Goal: Information Seeking & Learning: Learn about a topic

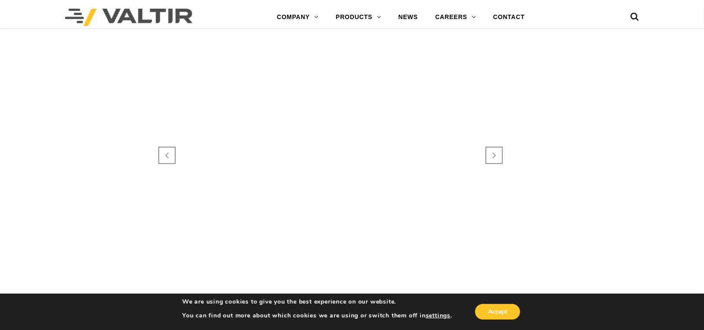
scroll to position [563, 0]
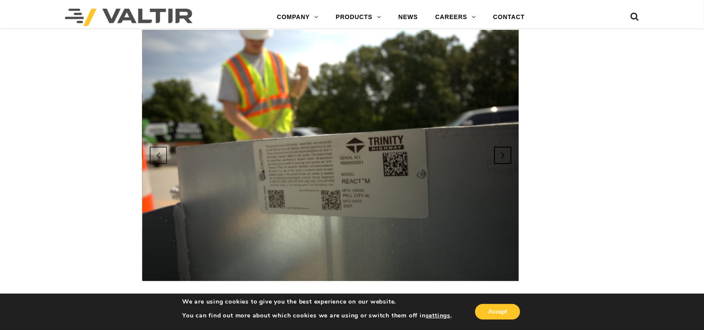
click at [493, 146] on link "Next" at bounding box center [502, 155] width 23 height 23
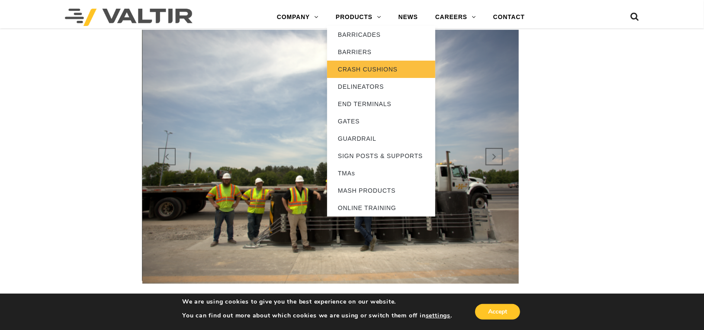
click at [376, 71] on link "CRASH CUSHIONS" at bounding box center [381, 69] width 108 height 17
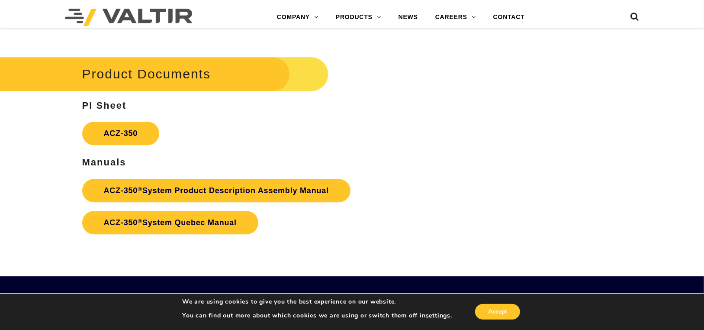
scroll to position [1471, 0]
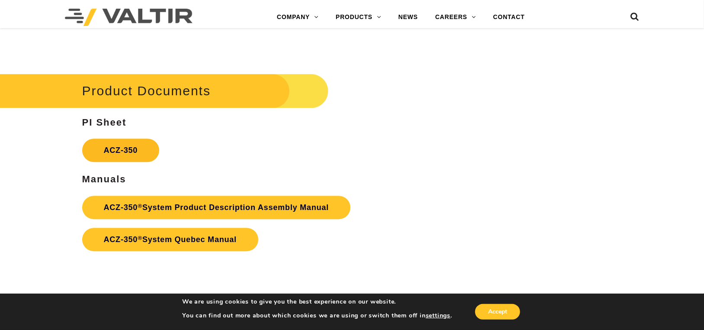
click at [117, 150] on link "ACZ-350" at bounding box center [120, 149] width 77 height 23
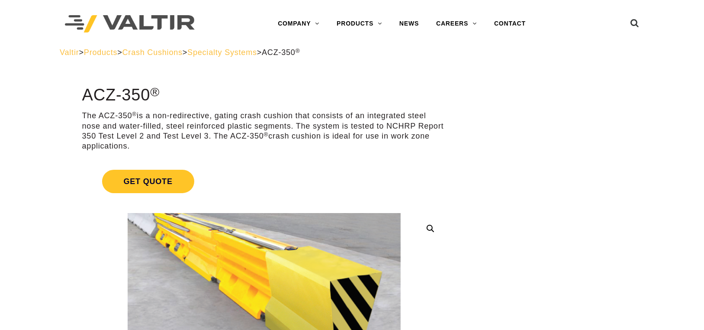
click at [142, 20] on img at bounding box center [130, 24] width 130 height 18
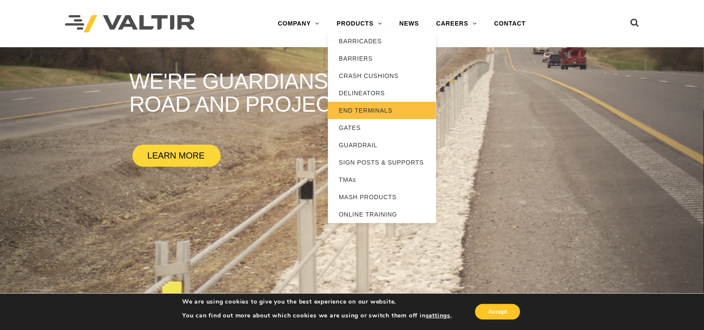
click at [374, 110] on link "END TERMINALS" at bounding box center [382, 110] width 108 height 17
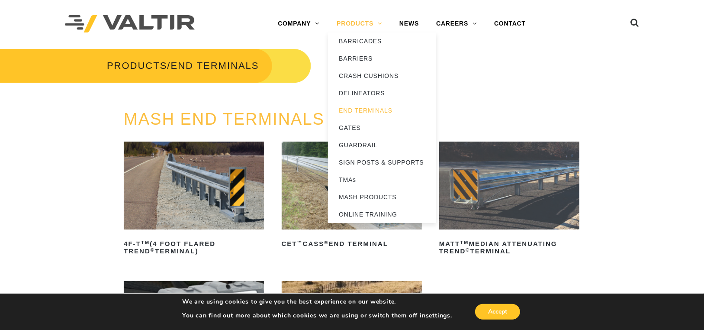
click at [371, 27] on link "PRODUCTS" at bounding box center [359, 23] width 63 height 17
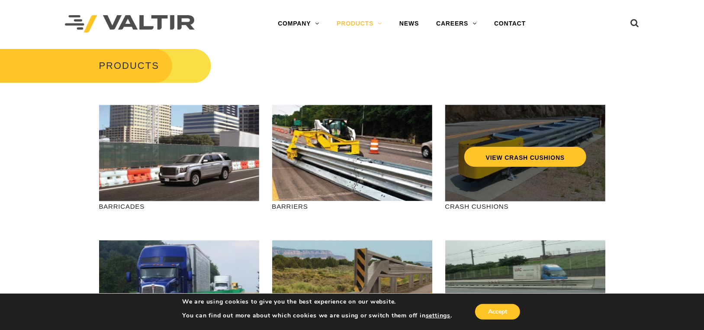
click at [488, 170] on div "VIEW CRASH CUSHIONS" at bounding box center [525, 153] width 160 height 96
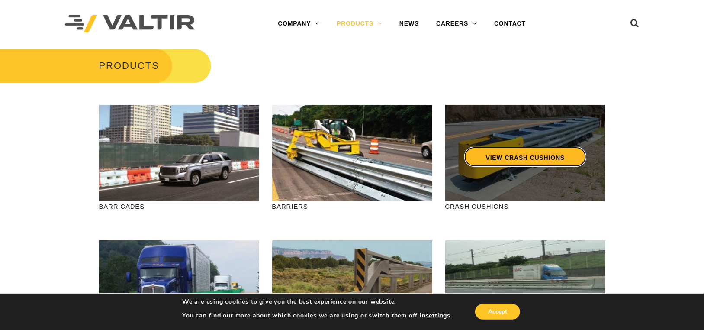
click at [520, 162] on link "VIEW CRASH CUSHIONS" at bounding box center [525, 157] width 122 height 20
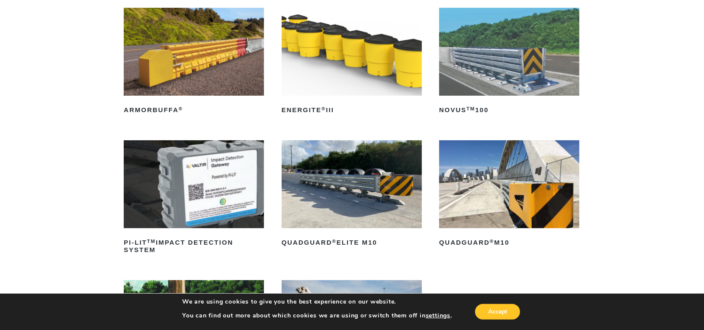
scroll to position [130, 0]
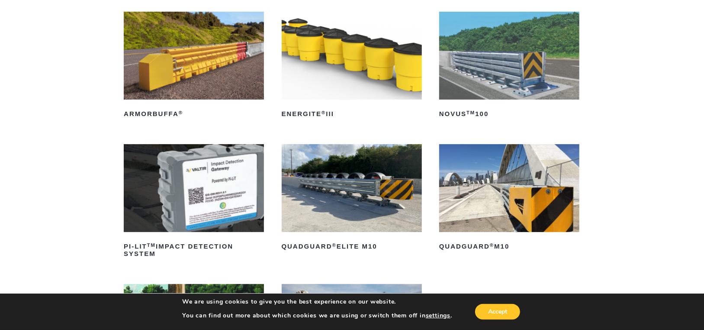
click at [365, 187] on img at bounding box center [352, 188] width 140 height 88
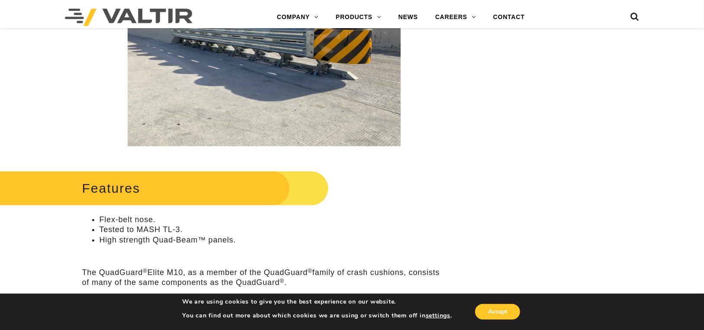
scroll to position [130, 0]
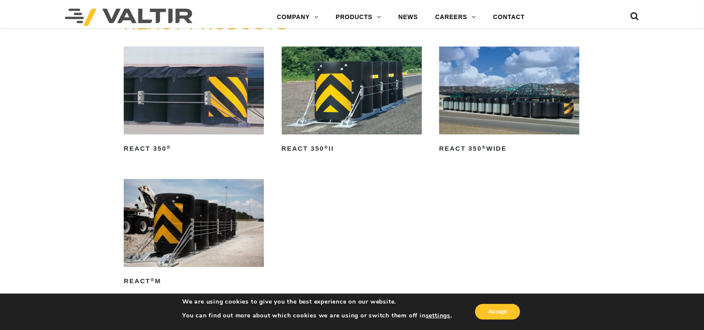
scroll to position [1039, 0]
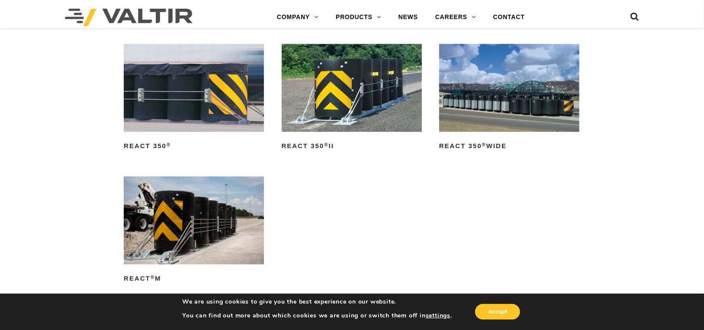
click at [353, 109] on img at bounding box center [352, 88] width 140 height 88
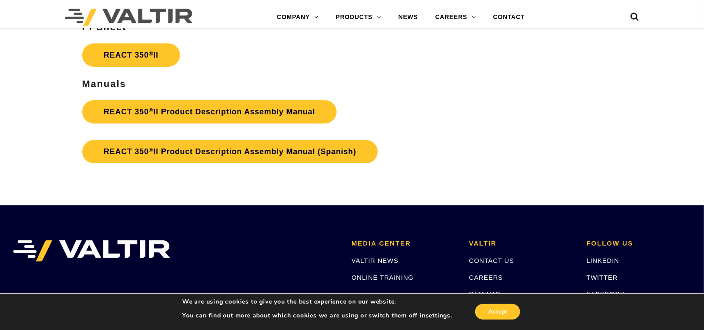
scroll to position [1558, 0]
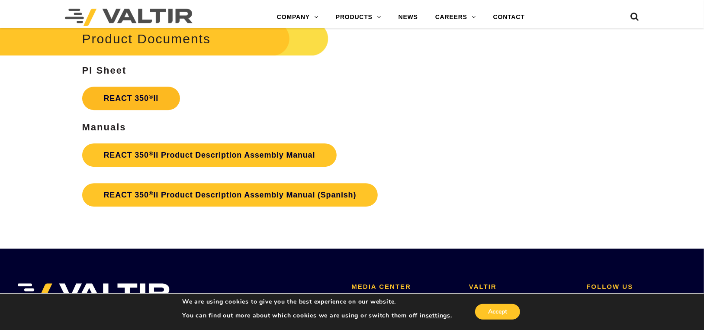
click at [147, 100] on link "REACT 350 ® II" at bounding box center [131, 98] width 98 height 23
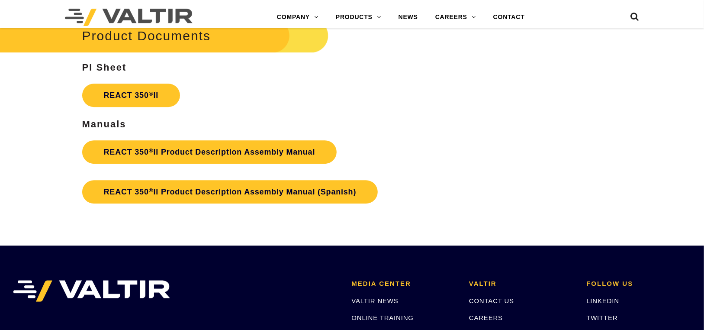
scroll to position [1558, 0]
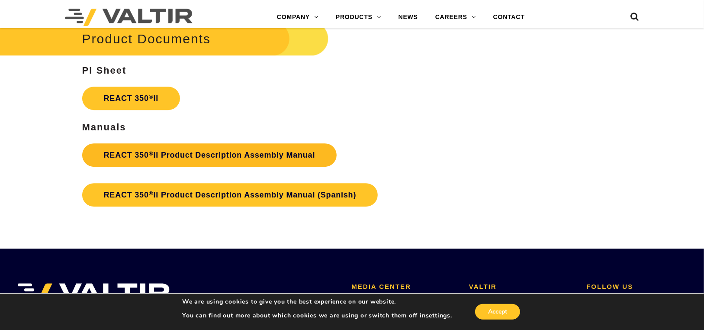
click at [247, 156] on link "REACT 350 ® II Product Description Assembly Manual" at bounding box center [209, 154] width 255 height 23
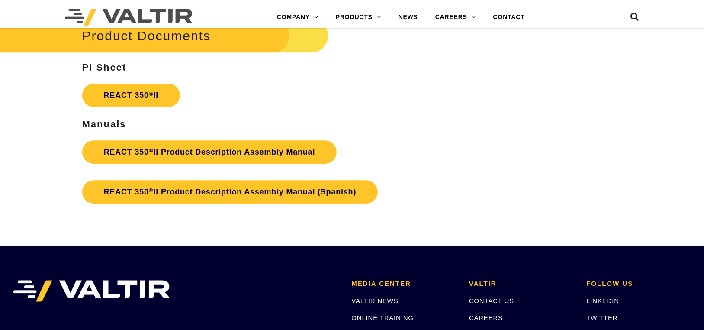
scroll to position [1558, 0]
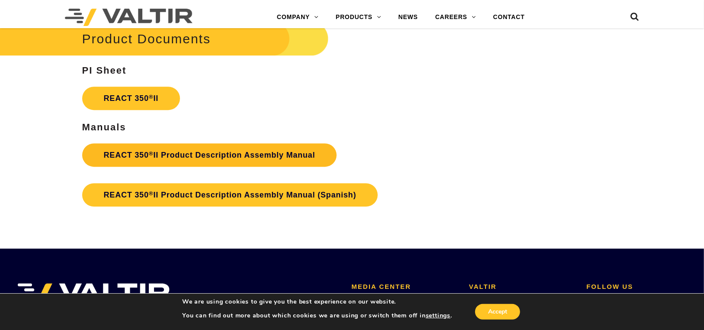
click at [222, 151] on link "REACT 350 ® II Product Description Assembly Manual" at bounding box center [209, 154] width 255 height 23
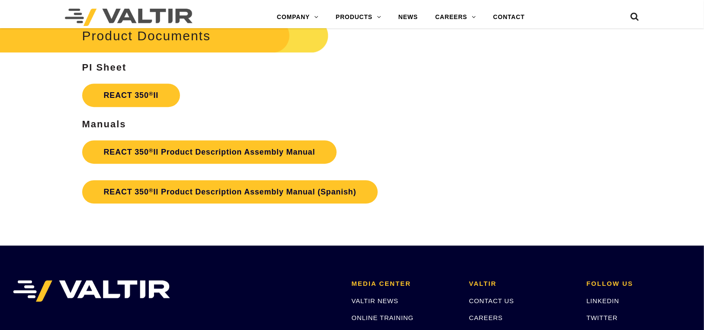
scroll to position [1558, 0]
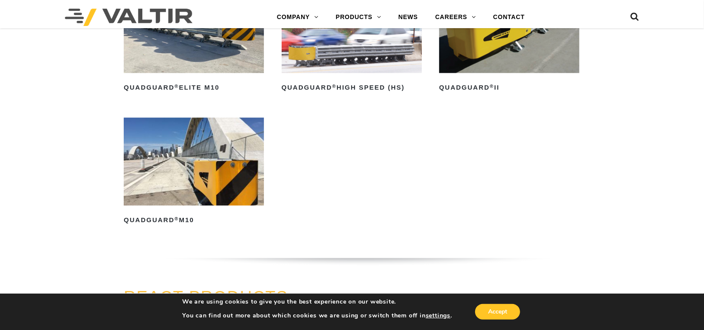
scroll to position [779, 0]
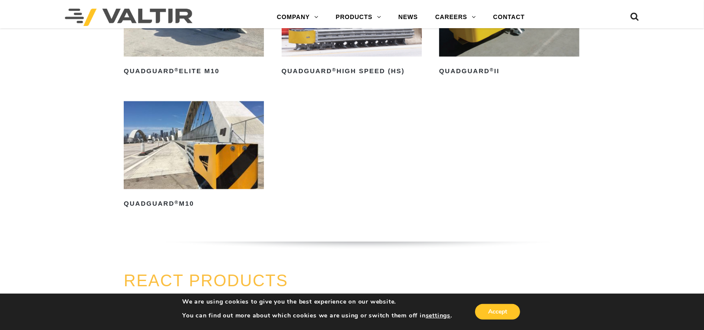
click at [208, 182] on img at bounding box center [194, 145] width 140 height 88
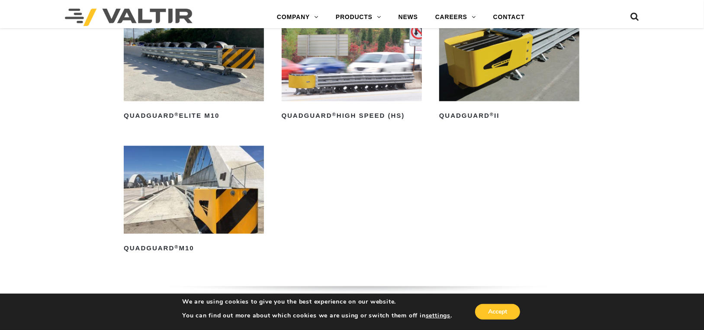
scroll to position [736, 0]
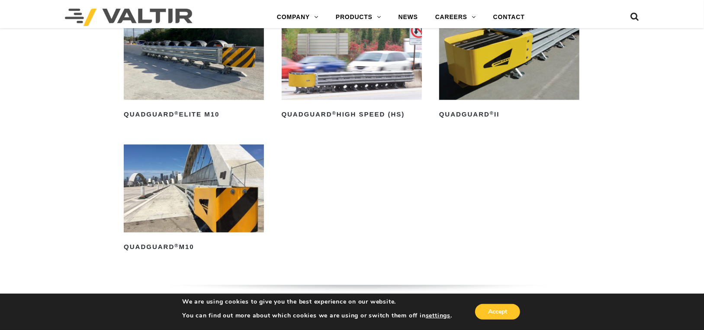
click at [216, 198] on img at bounding box center [194, 189] width 140 height 88
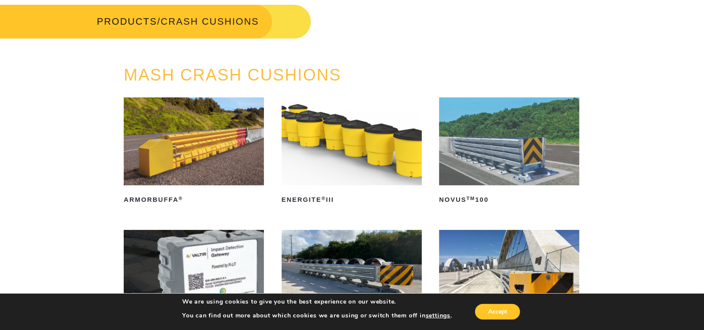
scroll to position [0, 0]
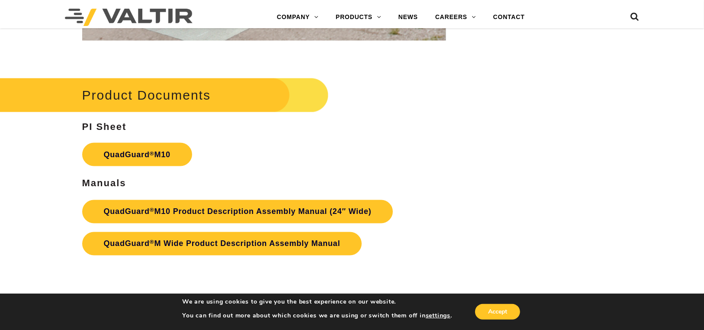
scroll to position [2856, 0]
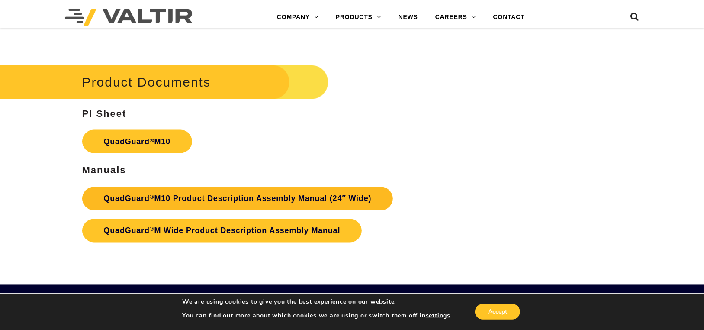
click at [193, 197] on link "QuadGuard ® M10 Product Description Assembly Manual (24″ Wide)" at bounding box center [237, 198] width 311 height 23
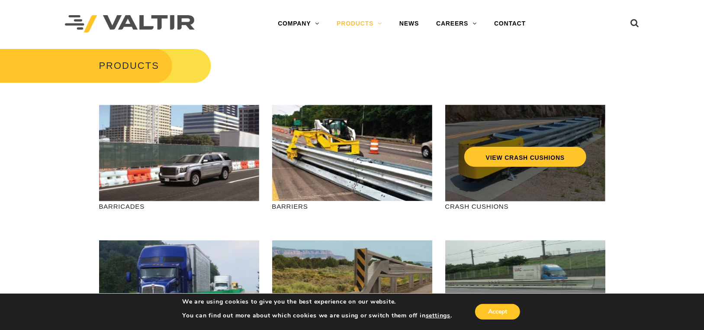
click at [518, 176] on div "VIEW CRASH CUSHIONS" at bounding box center [525, 153] width 160 height 96
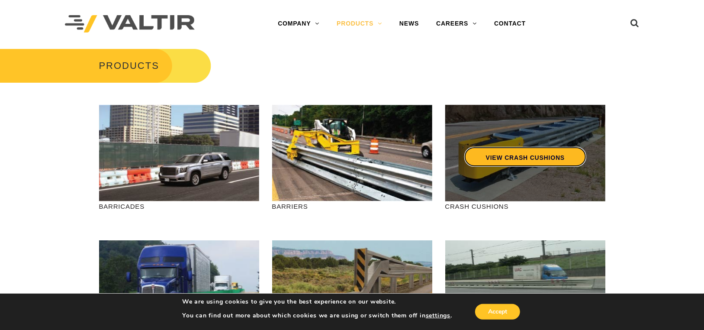
click at [525, 158] on link "VIEW CRASH CUSHIONS" at bounding box center [525, 157] width 122 height 20
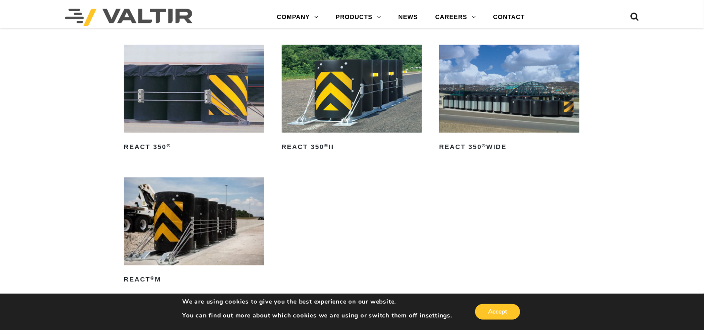
scroll to position [1039, 0]
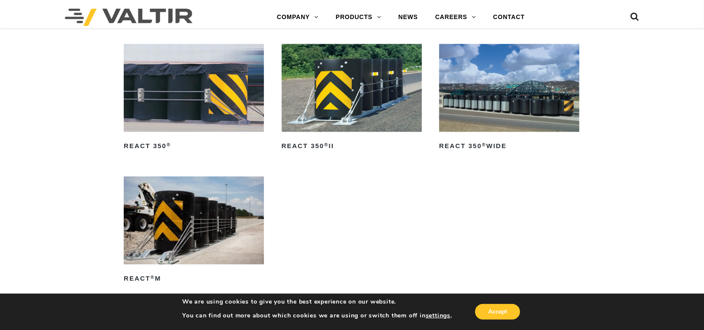
click at [335, 109] on img at bounding box center [352, 88] width 140 height 88
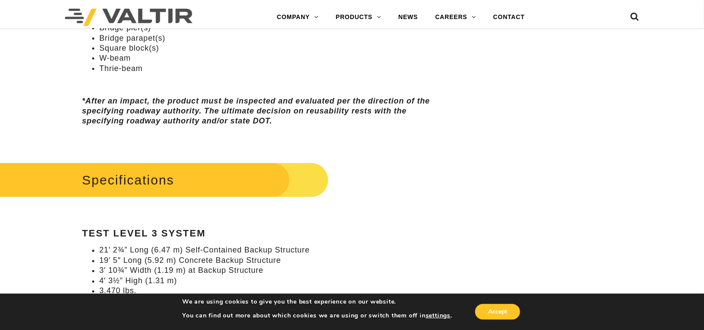
scroll to position [779, 0]
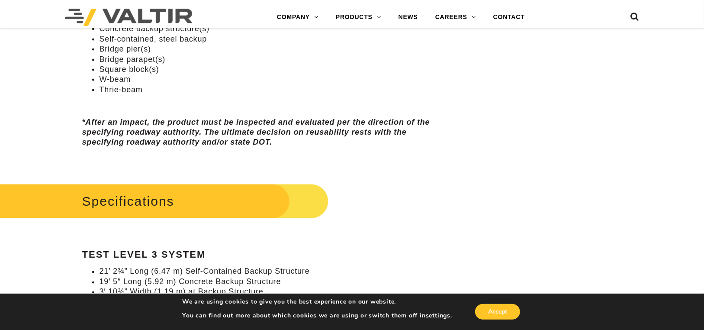
click at [142, 199] on h2 "Specifications" at bounding box center [153, 201] width 352 height 40
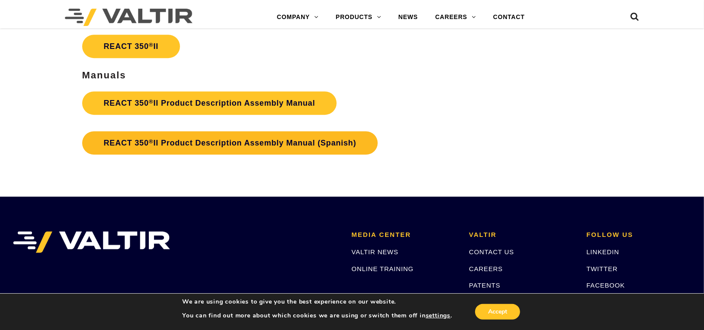
scroll to position [1644, 0]
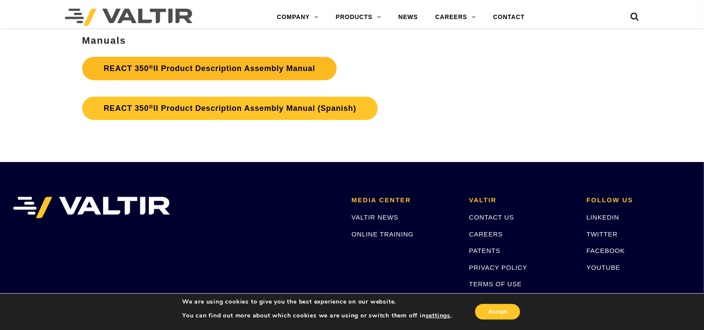
click at [206, 70] on link "REACT 350 ® II Product Description Assembly Manual" at bounding box center [209, 68] width 255 height 23
